Goal: Entertainment & Leisure: Consume media (video, audio)

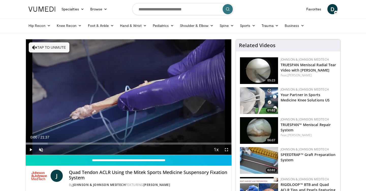
drag, startPoint x: 31, startPoint y: 143, endPoint x: 24, endPoint y: 143, distance: 7.4
click at [31, 150] on span "Video Player" at bounding box center [31, 150] width 10 height 10
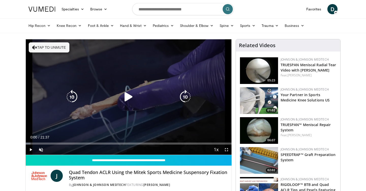
click at [152, 95] on div "Video Player" at bounding box center [129, 97] width 124 height 10
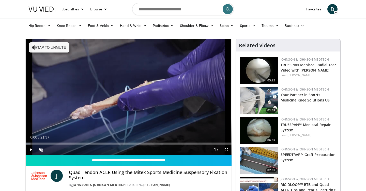
click at [226, 149] on span "Video Player" at bounding box center [226, 150] width 10 height 10
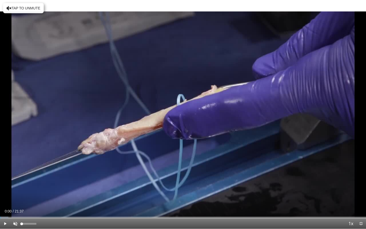
click at [14, 184] on span "Video Player" at bounding box center [15, 223] width 10 height 10
click at [5, 184] on span "Video Player" at bounding box center [5, 223] width 10 height 10
click at [2, 184] on div "00:06" at bounding box center [2, 217] width 1 height 2
click at [4, 184] on div "00:13" at bounding box center [4, 217] width 1 height 2
click at [7, 184] on div "00:26" at bounding box center [7, 217] width 1 height 2
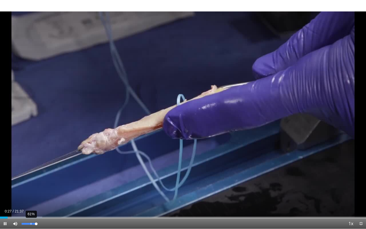
click at [31, 184] on div "61%" at bounding box center [29, 223] width 18 height 10
click at [28, 184] on div "53%" at bounding box center [29, 224] width 14 height 2
click at [27, 184] on div "Volume Level" at bounding box center [25, 224] width 6 height 2
click at [21, 184] on div "Loaded : 11.55% 01:13 00:57" at bounding box center [183, 216] width 366 height 5
click at [23, 184] on div "01:21" at bounding box center [23, 217] width 1 height 2
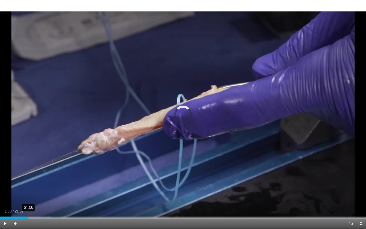
click at [28, 184] on div "01:38" at bounding box center [28, 217] width 1 height 2
click at [32, 184] on div "01:51" at bounding box center [32, 217] width 1 height 2
click at [35, 184] on div "02:01" at bounding box center [34, 217] width 1 height 2
click at [38, 184] on div "02:15" at bounding box center [38, 217] width 1 height 2
click at [43, 184] on div "02:31" at bounding box center [43, 217] width 1 height 2
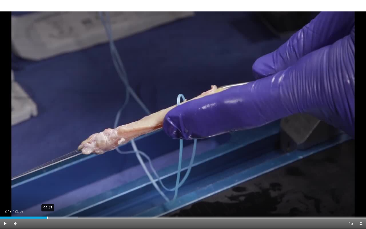
click at [47, 184] on div "02:47" at bounding box center [47, 217] width 1 height 2
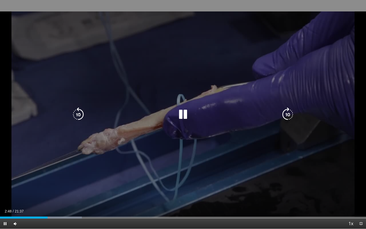
click at [50, 184] on video-js "**********" at bounding box center [183, 114] width 366 height 229
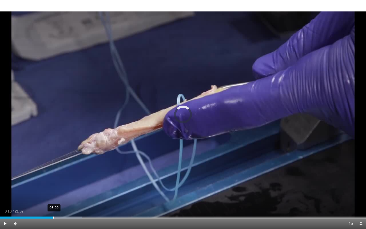
click at [54, 184] on div "03:09" at bounding box center [53, 217] width 1 height 2
click at [58, 184] on div "03:27" at bounding box center [58, 217] width 1 height 2
click at [62, 184] on div "03:39" at bounding box center [62, 217] width 1 height 2
click at [69, 184] on div "04:02" at bounding box center [68, 217] width 1 height 2
click at [74, 184] on div "04:24" at bounding box center [74, 217] width 1 height 2
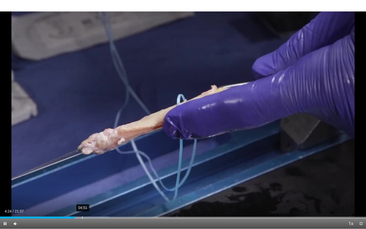
click at [82, 184] on div "Loaded : 29.79% 04:51 04:24" at bounding box center [183, 216] width 366 height 5
click at [89, 184] on div "05:17" at bounding box center [89, 217] width 1 height 2
click at [98, 184] on div "Loaded : 33.13% 05:46 05:17" at bounding box center [183, 216] width 366 height 5
click at [106, 184] on div "Loaded : 33.68% 06:14 05:48" at bounding box center [183, 216] width 366 height 5
click at [111, 184] on div "06:34" at bounding box center [111, 217] width 1 height 2
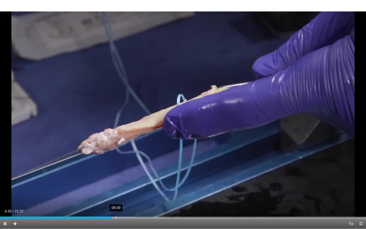
click at [116, 184] on div "06:49" at bounding box center [115, 217] width 1 height 2
click at [120, 184] on div "07:05" at bounding box center [120, 217] width 1 height 2
click at [124, 184] on div "Loaded : 40.92% 07:05 07:05" at bounding box center [183, 216] width 366 height 5
click at [125, 184] on div "07:21" at bounding box center [125, 217] width 1 height 2
click at [133, 184] on div "Loaded : 43.14% 07:52 07:35" at bounding box center [183, 216] width 366 height 5
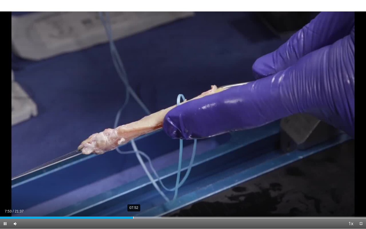
click at [138, 184] on div "Loaded : 44.10% 07:52 07:53" at bounding box center [183, 217] width 366 height 2
click at [145, 184] on div "Loaded : 45.62% 08:32 08:09" at bounding box center [183, 216] width 366 height 5
click at [157, 184] on div "Loaded : 50.08% 09:16 09:06" at bounding box center [183, 216] width 366 height 5
click at [163, 184] on div "09:36" at bounding box center [163, 217] width 1 height 2
click at [162, 184] on div "09:34" at bounding box center [162, 217] width 1 height 2
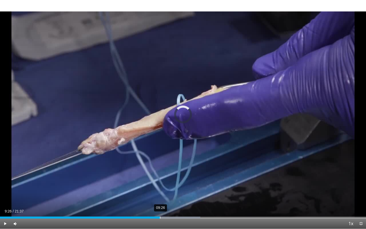
click at [160, 184] on div "09:26" at bounding box center [160, 217] width 1 height 2
click at [159, 184] on div "09:23" at bounding box center [159, 217] width 1 height 2
click at [154, 184] on div "09:06" at bounding box center [154, 217] width 1 height 2
click at [168, 184] on div "Loaded : 50.85% 09:54 09:20" at bounding box center [183, 216] width 366 height 5
click at [174, 184] on div "Loaded : 53.16% 10:10 09:56" at bounding box center [183, 216] width 366 height 5
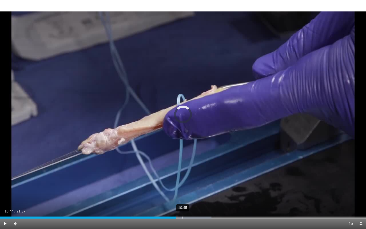
click at [182, 184] on div "Progress Bar" at bounding box center [188, 217] width 45 height 2
click at [188, 184] on div "11:05" at bounding box center [188, 217] width 1 height 2
click at [194, 184] on div "Loaded : 60.87% 11:27 11:27" at bounding box center [183, 216] width 366 height 5
click at [200, 184] on div "Loaded : 61.82% 11:50 11:29" at bounding box center [183, 216] width 366 height 5
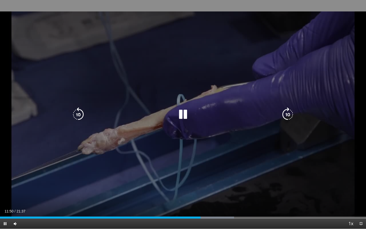
click at [204, 184] on video-js "**********" at bounding box center [183, 114] width 366 height 229
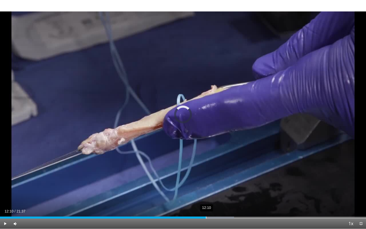
click at [206, 184] on div "12:10" at bounding box center [206, 217] width 1 height 2
click at [213, 184] on div "Loaded : 65.49% 12:34 12:10" at bounding box center [183, 216] width 366 height 5
click at [220, 184] on div "13:00" at bounding box center [220, 217] width 1 height 2
click at [225, 184] on div "13:17" at bounding box center [225, 217] width 1 height 2
click at [228, 184] on div "13:27" at bounding box center [228, 217] width 1 height 2
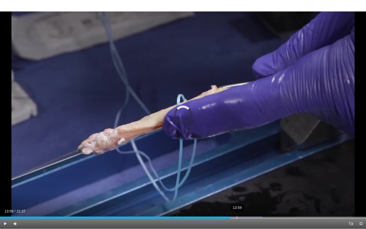
click at [237, 184] on div "13:59" at bounding box center [237, 217] width 1 height 2
click at [240, 184] on div "14:11" at bounding box center [240, 217] width 1 height 2
click at [244, 184] on div "Loaded : 73.96% 14:11 14:12" at bounding box center [183, 217] width 366 height 2
click at [249, 184] on div "Loaded : 74.88% 14:42 14:26" at bounding box center [183, 216] width 366 height 5
click at [254, 184] on div "Loaded : 76.28% 14:58 14:43" at bounding box center [183, 216] width 366 height 5
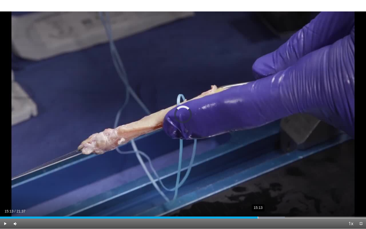
click at [258, 184] on div "Loaded : 77.82% 15:13 15:00" at bounding box center [183, 216] width 366 height 5
click at [262, 184] on div "Loaded : 78.98% 15:29 15:29" at bounding box center [183, 216] width 366 height 5
click at [266, 184] on div "Loaded : 80.25% 15:29 15:29" at bounding box center [183, 216] width 366 height 5
click at [274, 184] on div "Loaded : 82.44% 16:10 15:45" at bounding box center [183, 216] width 366 height 5
click at [280, 184] on div "16:33" at bounding box center [280, 217] width 1 height 2
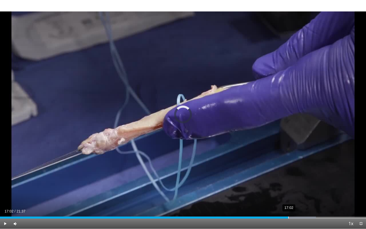
click at [289, 184] on div "Loaded : 86.29% 17:02 17:02" at bounding box center [183, 216] width 366 height 5
click at [284, 184] on div "Current Time 17:10 / Duration 21:37 Pause Skip Backward Skip Forward Mute 35% L…" at bounding box center [183, 223] width 366 height 10
click at [277, 184] on div "Loaded : 87.83% 16:31 17:11" at bounding box center [183, 217] width 366 height 2
click at [272, 184] on div "16:23" at bounding box center [138, 217] width 277 height 2
click at [277, 184] on div "16:22" at bounding box center [277, 217] width 1 height 2
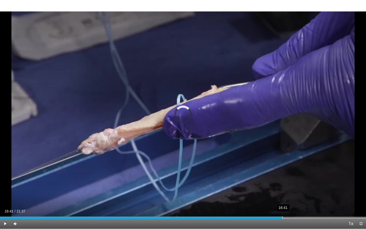
click at [282, 184] on div "16:41" at bounding box center [282, 217] width 1 height 2
click at [287, 184] on div "Loaded : 76.28% 16:56 16:41" at bounding box center [183, 216] width 366 height 5
click at [297, 184] on div "Loaded : 89.37% 17:34 17:11" at bounding box center [183, 216] width 366 height 5
click at [304, 184] on div "17:57" at bounding box center [304, 217] width 1 height 2
click at [310, 184] on div "Loaded : 92.46% 18:18 17:58" at bounding box center [183, 216] width 366 height 5
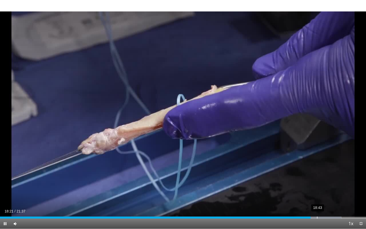
click at [317, 184] on div "Loaded : 93.23% 18:43 18:21" at bounding box center [183, 216] width 366 height 5
click at [325, 184] on div "Loaded : 94.74% 19:11 18:46" at bounding box center [183, 216] width 366 height 5
click at [330, 184] on div "Loaded : 96.29% 19:28 19:28" at bounding box center [183, 216] width 366 height 5
click at [333, 184] on div "Loaded : 97.60% 19:37 19:29" at bounding box center [183, 216] width 366 height 5
click at [339, 184] on div "Loaded : 99.99% 20:02 19:39" at bounding box center [183, 216] width 366 height 5
